Goal: Information Seeking & Learning: Compare options

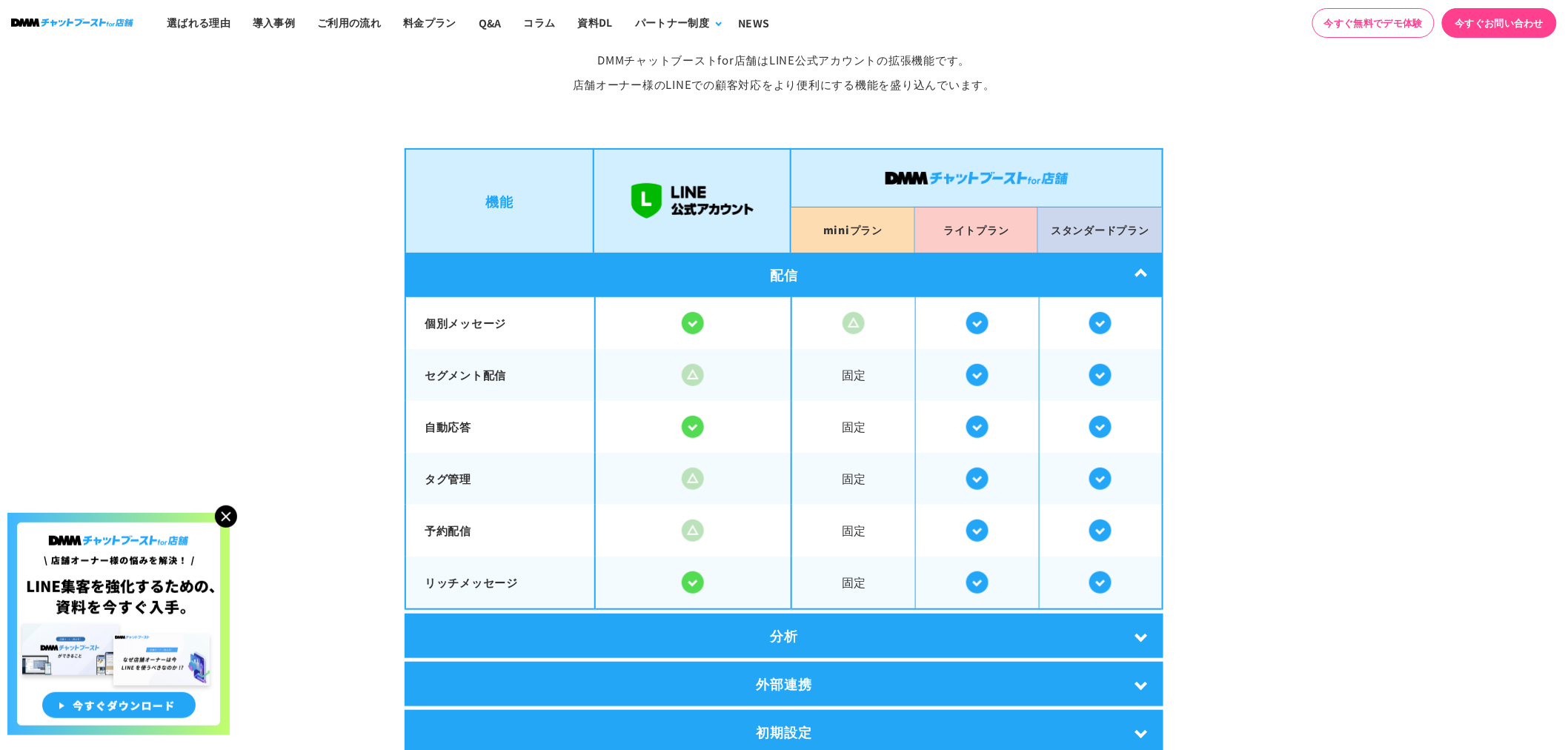
scroll to position [2608, 0]
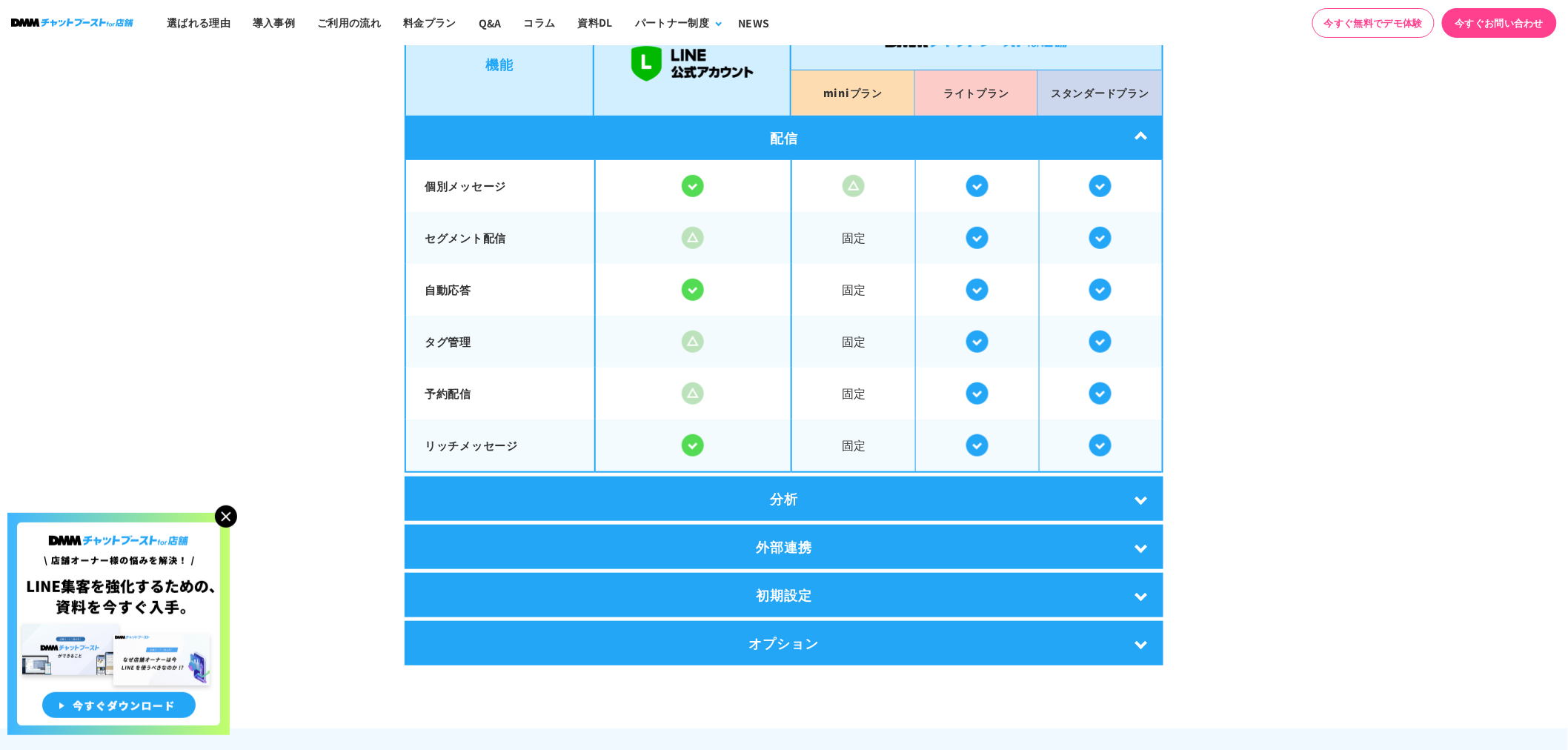
click at [786, 550] on div "外部連携" at bounding box center [784, 547] width 759 height 45
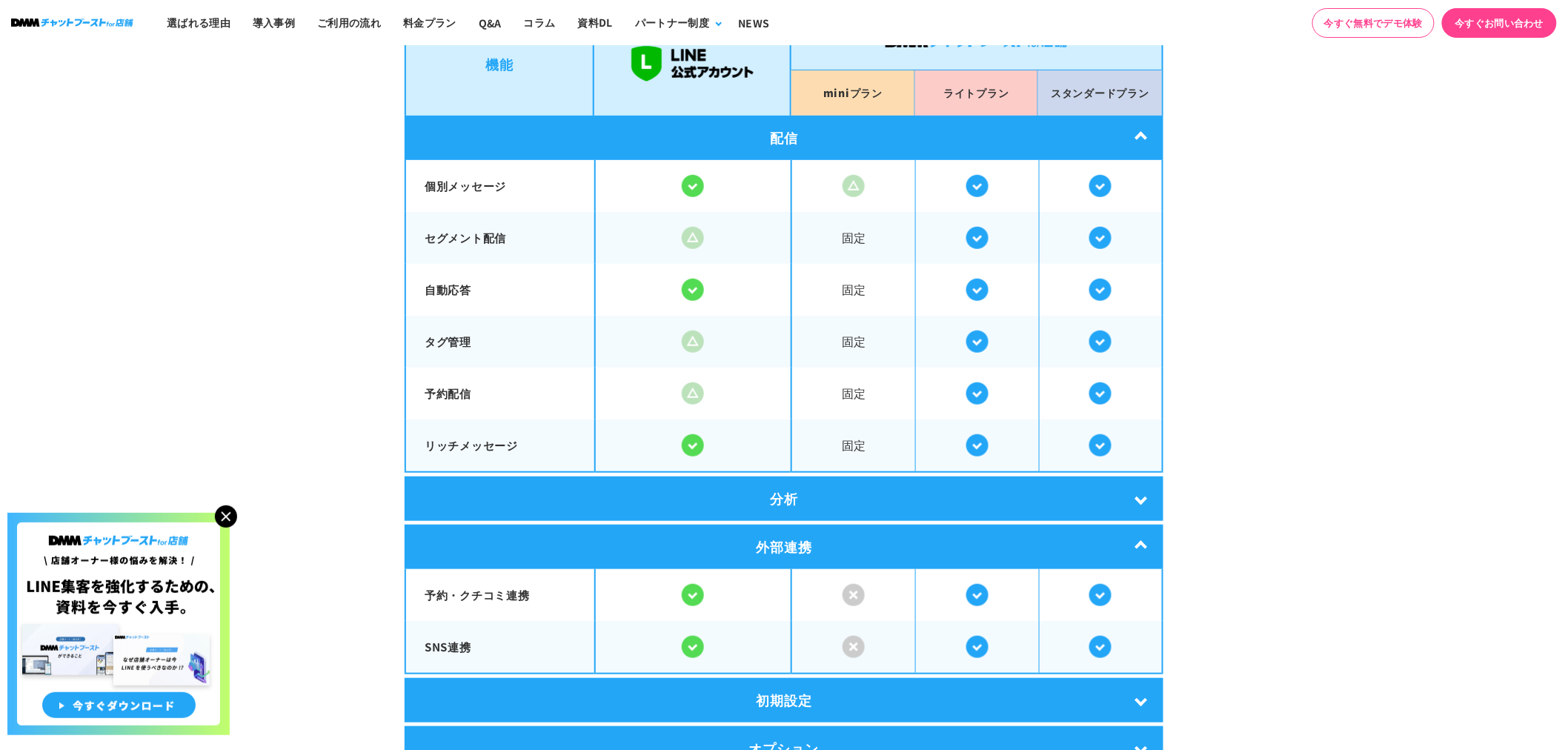
click at [845, 490] on div "分析" at bounding box center [784, 499] width 759 height 45
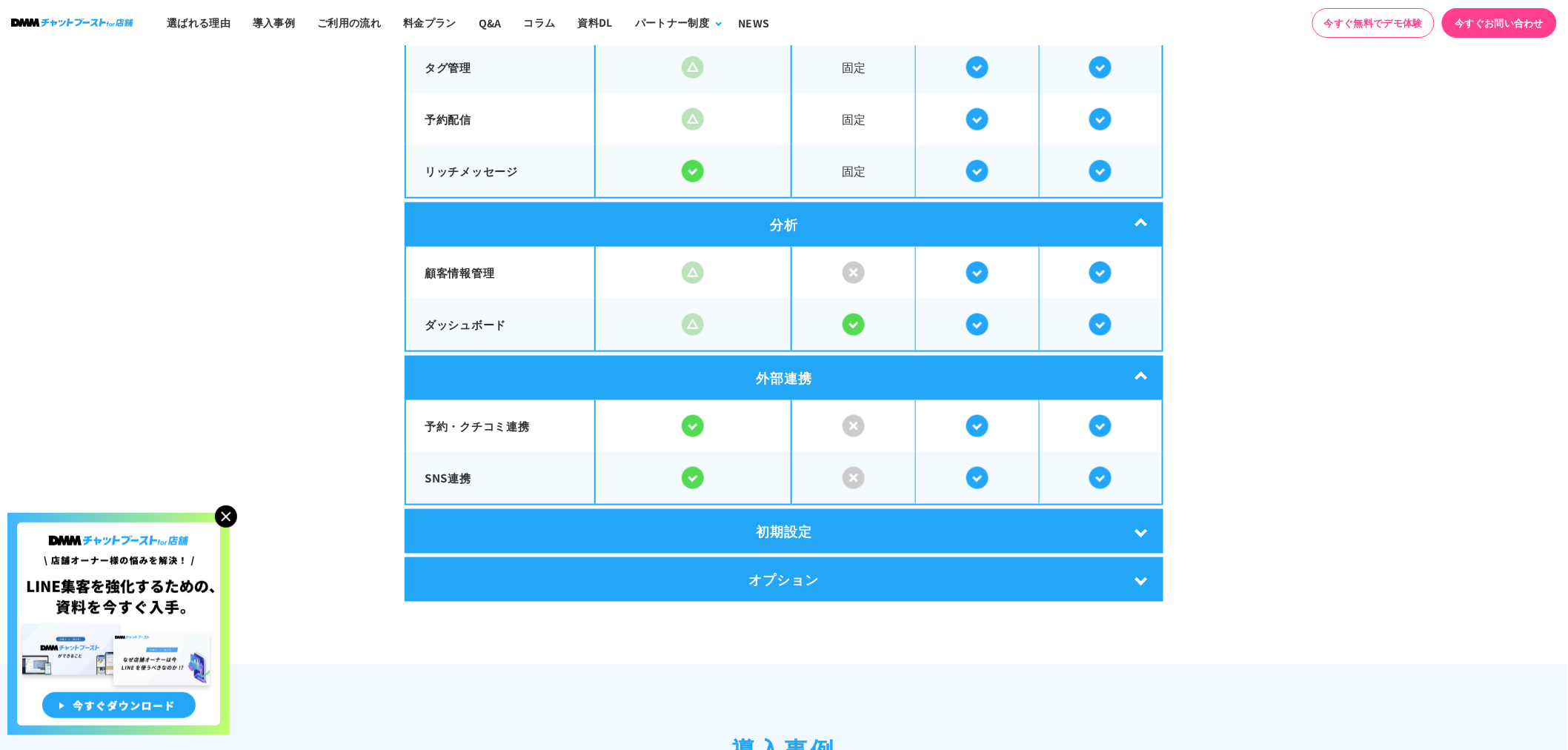
scroll to position [3020, 0]
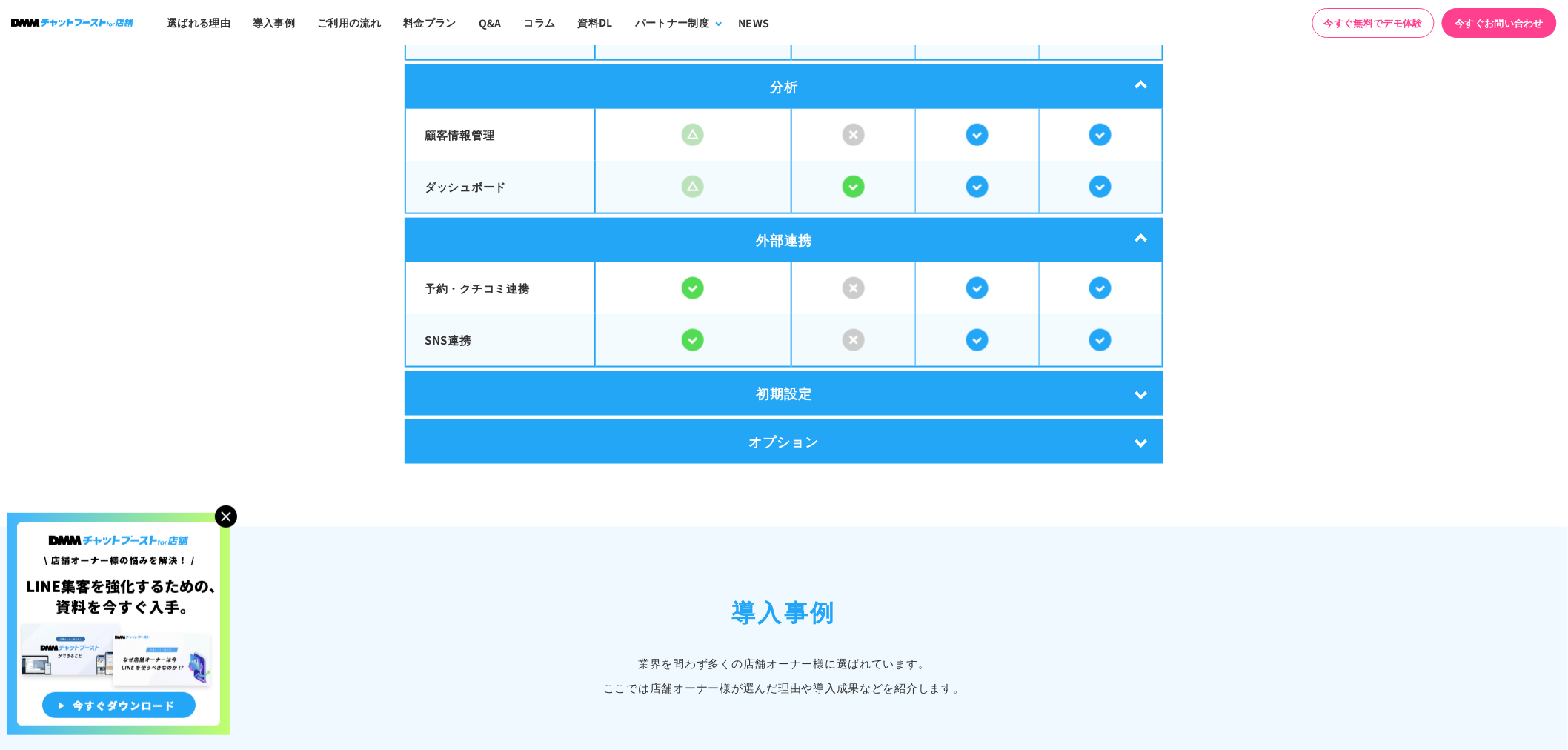
click at [816, 386] on div "初期設定" at bounding box center [784, 394] width 759 height 45
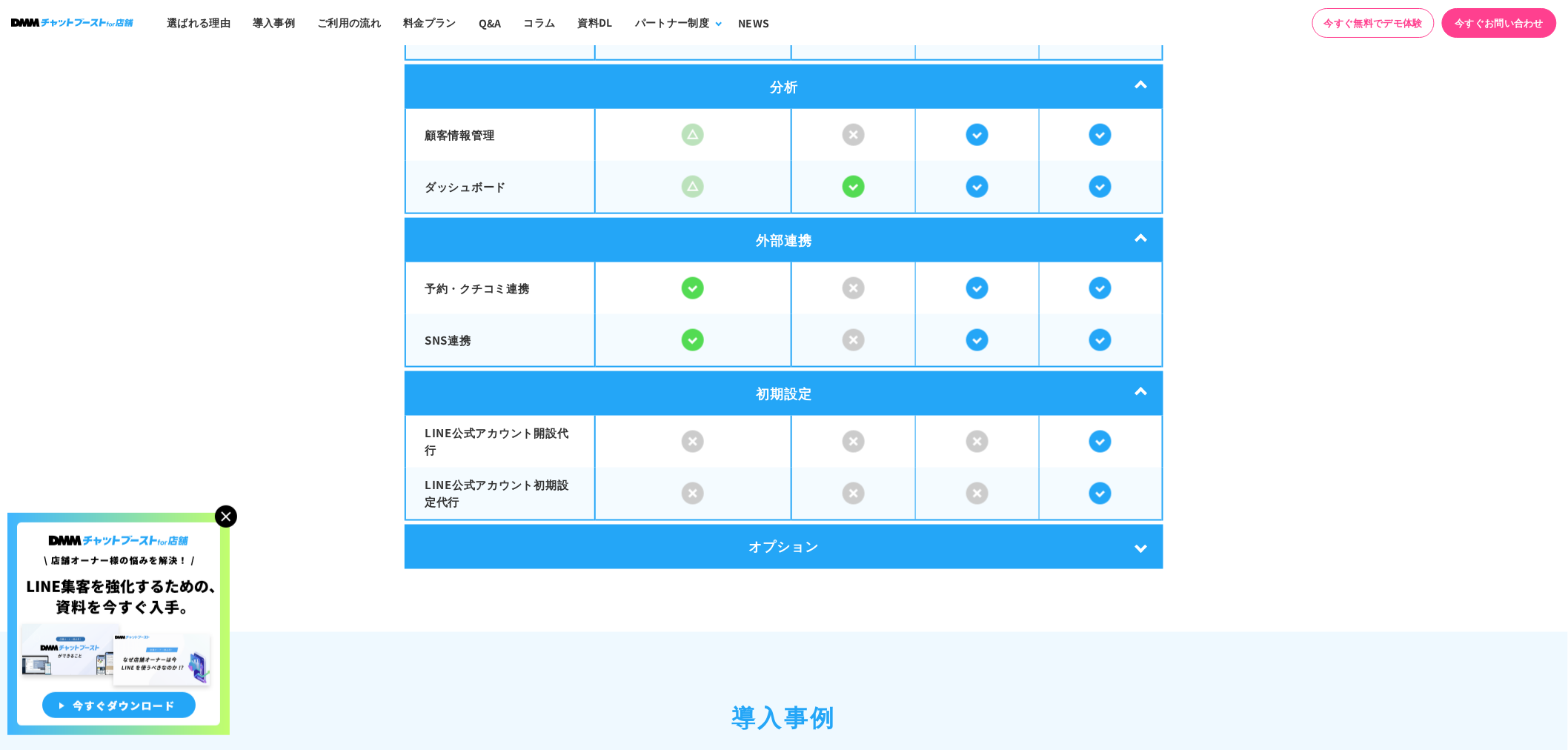
click at [732, 537] on div "オプション" at bounding box center [784, 547] width 759 height 45
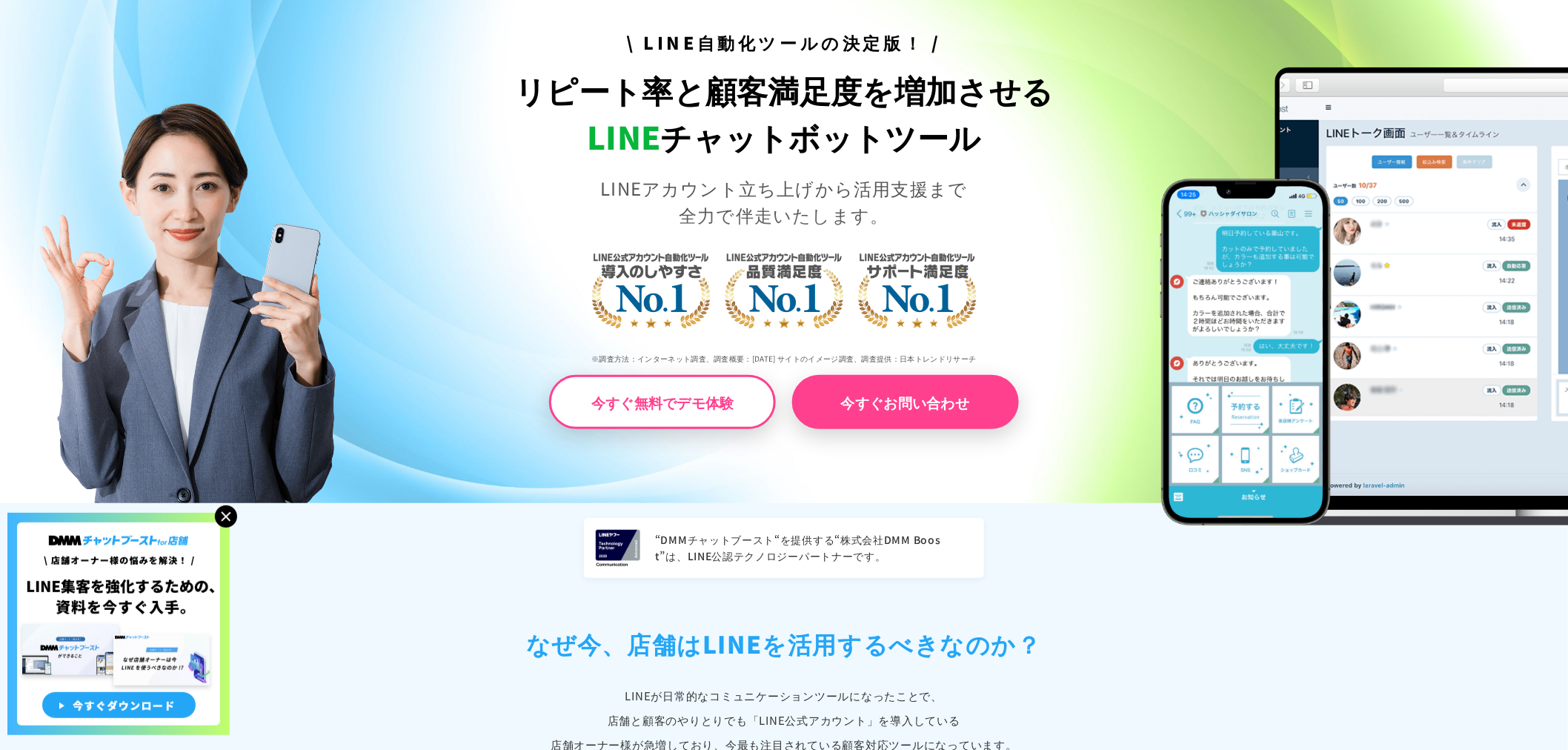
scroll to position [0, 0]
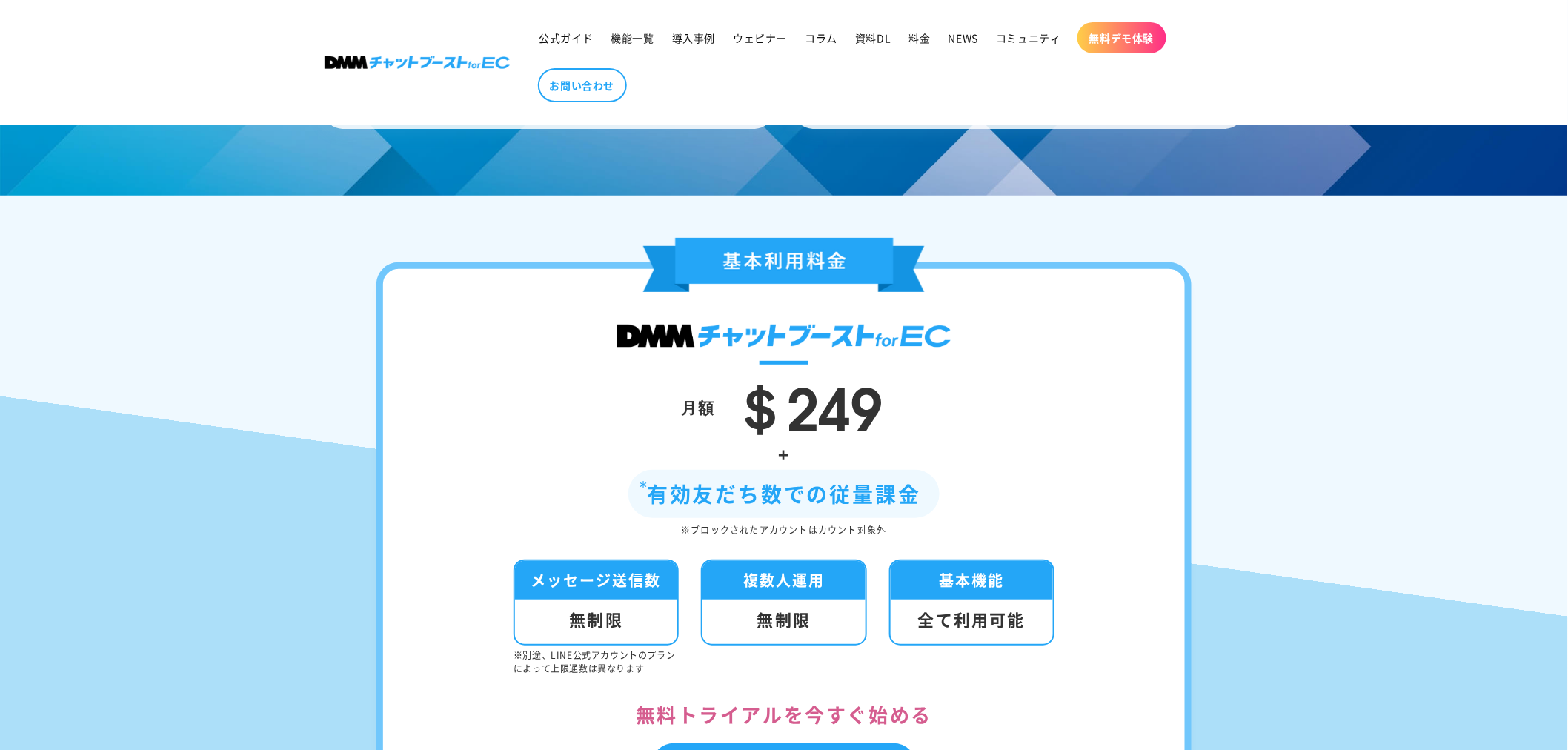
scroll to position [4941, 0]
